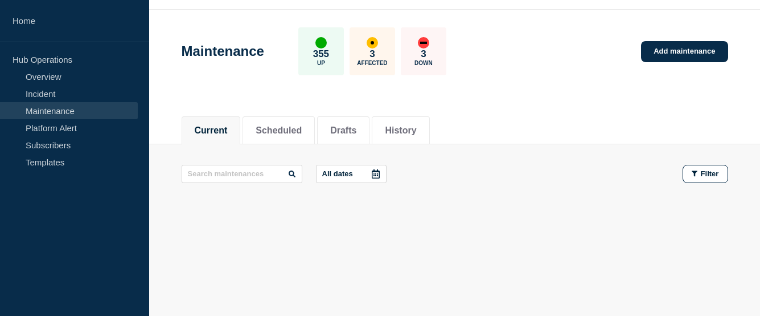
scroll to position [32, 0]
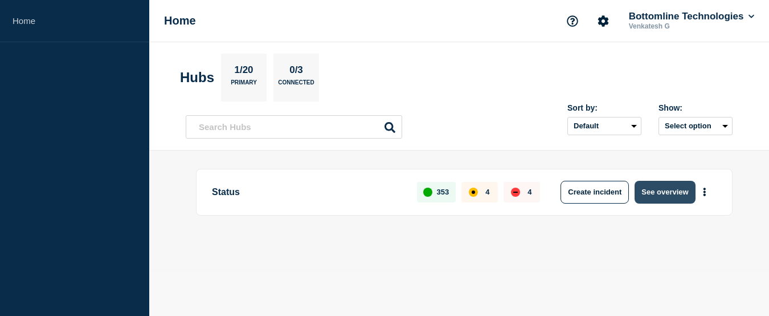
click at [657, 189] on button "See overview" at bounding box center [665, 192] width 60 height 23
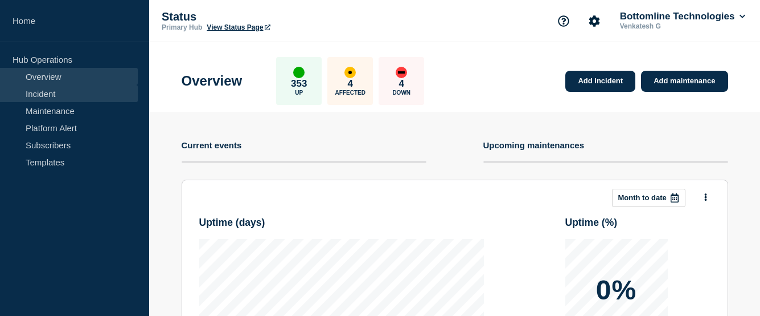
click at [52, 98] on link "Incident" at bounding box center [69, 93] width 138 height 17
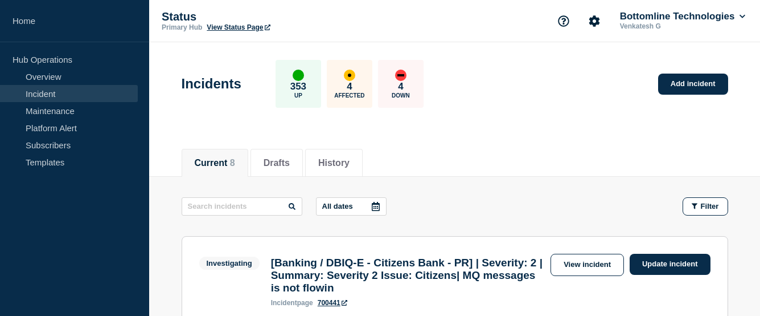
scroll to position [57, 0]
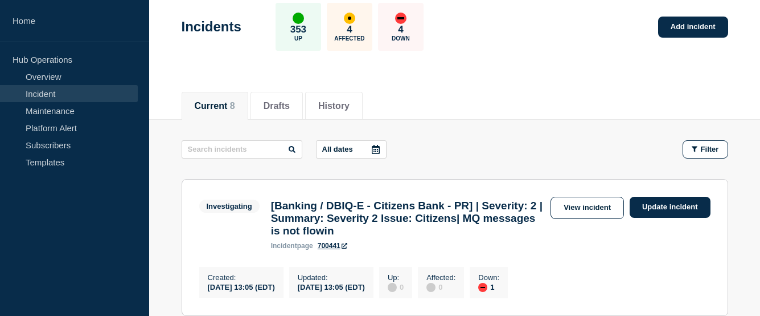
click at [39, 101] on link "Incident" at bounding box center [69, 93] width 138 height 17
click at [55, 116] on link "Maintenance" at bounding box center [69, 110] width 138 height 17
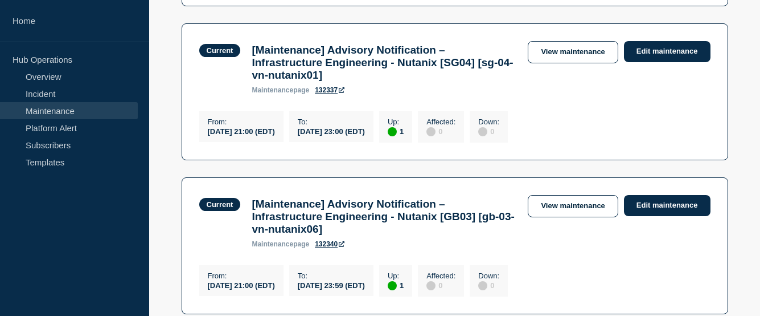
scroll to position [964, 0]
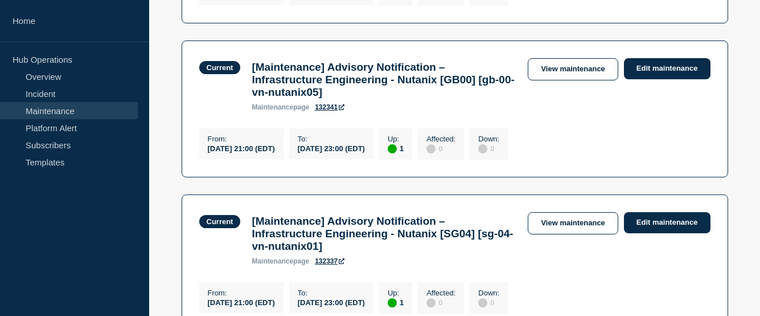
click at [404, 252] on h3 "[Maintenance] Advisory Notification – Infrastructure Engineering - Nutanix [SG0…" at bounding box center [384, 234] width 265 height 38
